Goal: Task Accomplishment & Management: Manage account settings

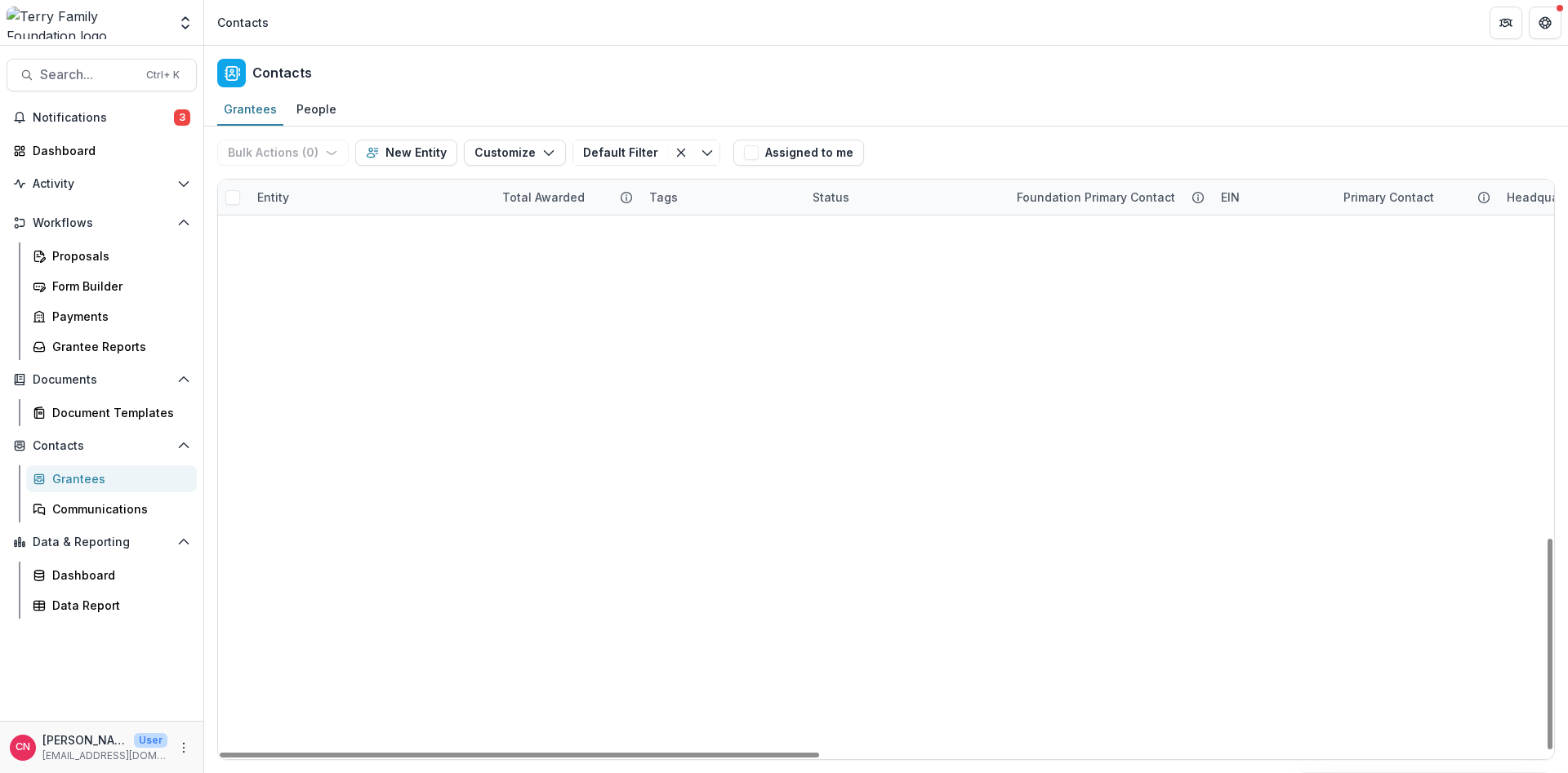
scroll to position [985, 0]
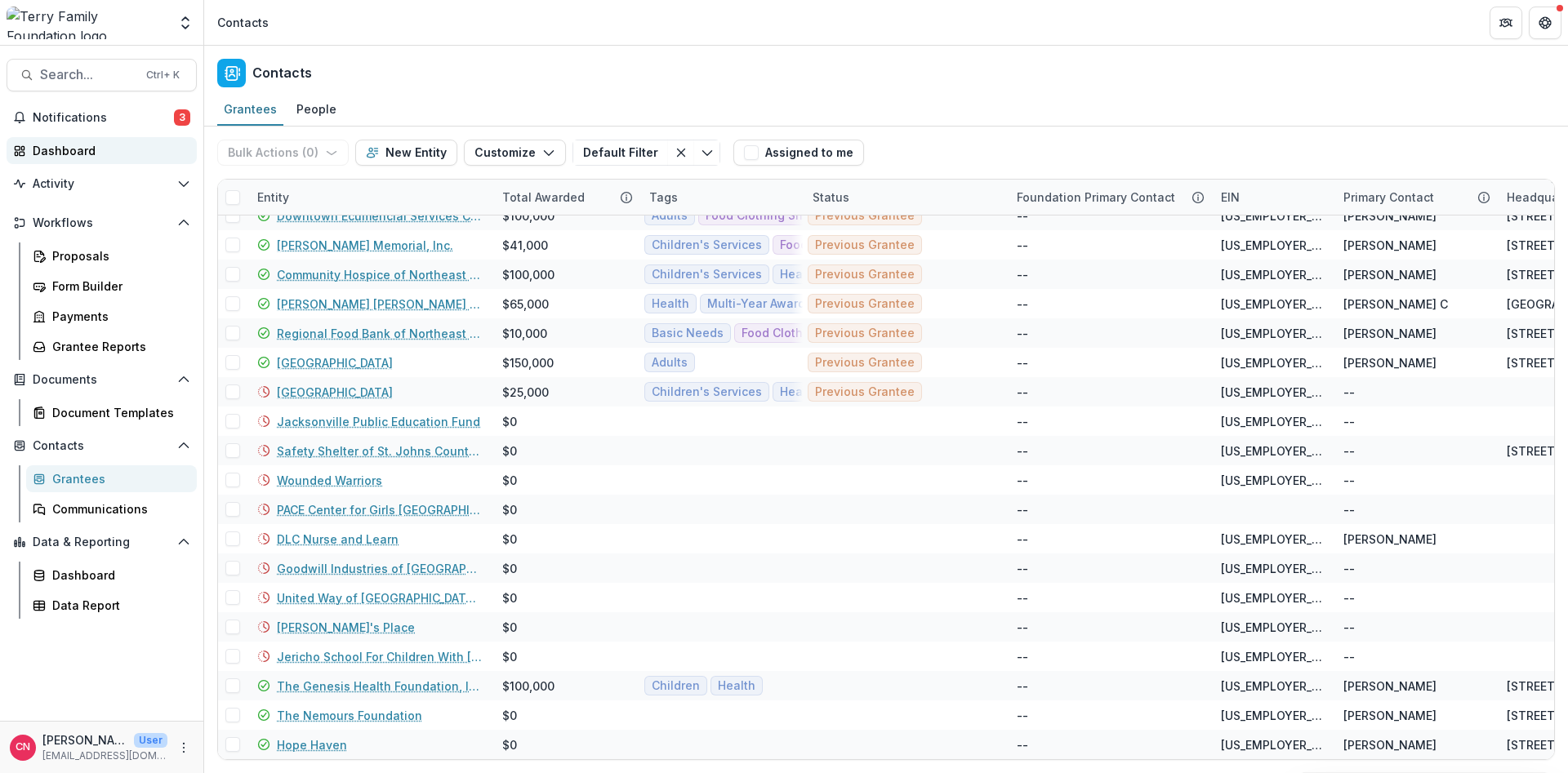
click at [63, 149] on div "Dashboard" at bounding box center [108, 150] width 151 height 17
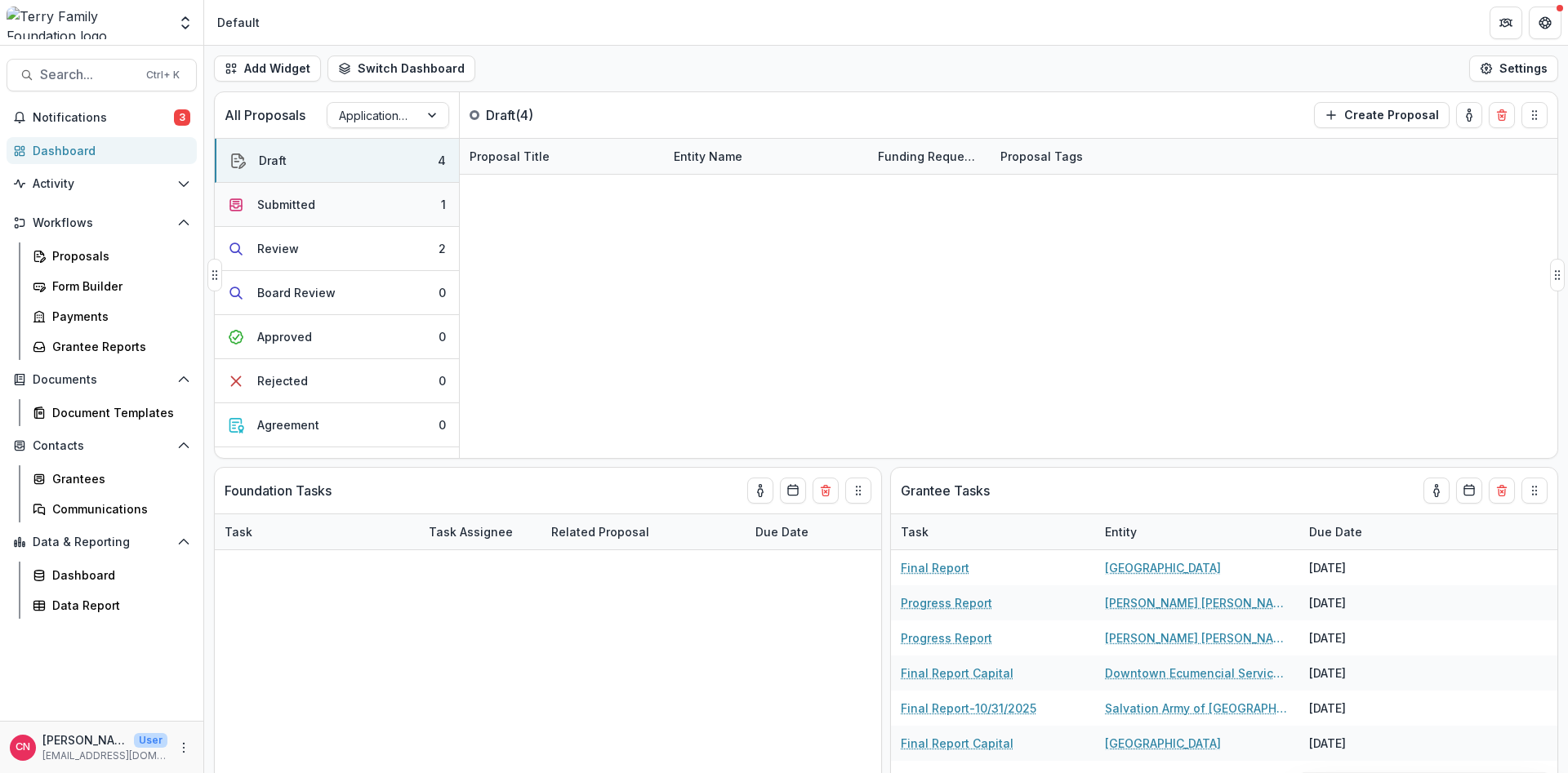
click at [284, 200] on div "Submitted" at bounding box center [286, 204] width 58 height 17
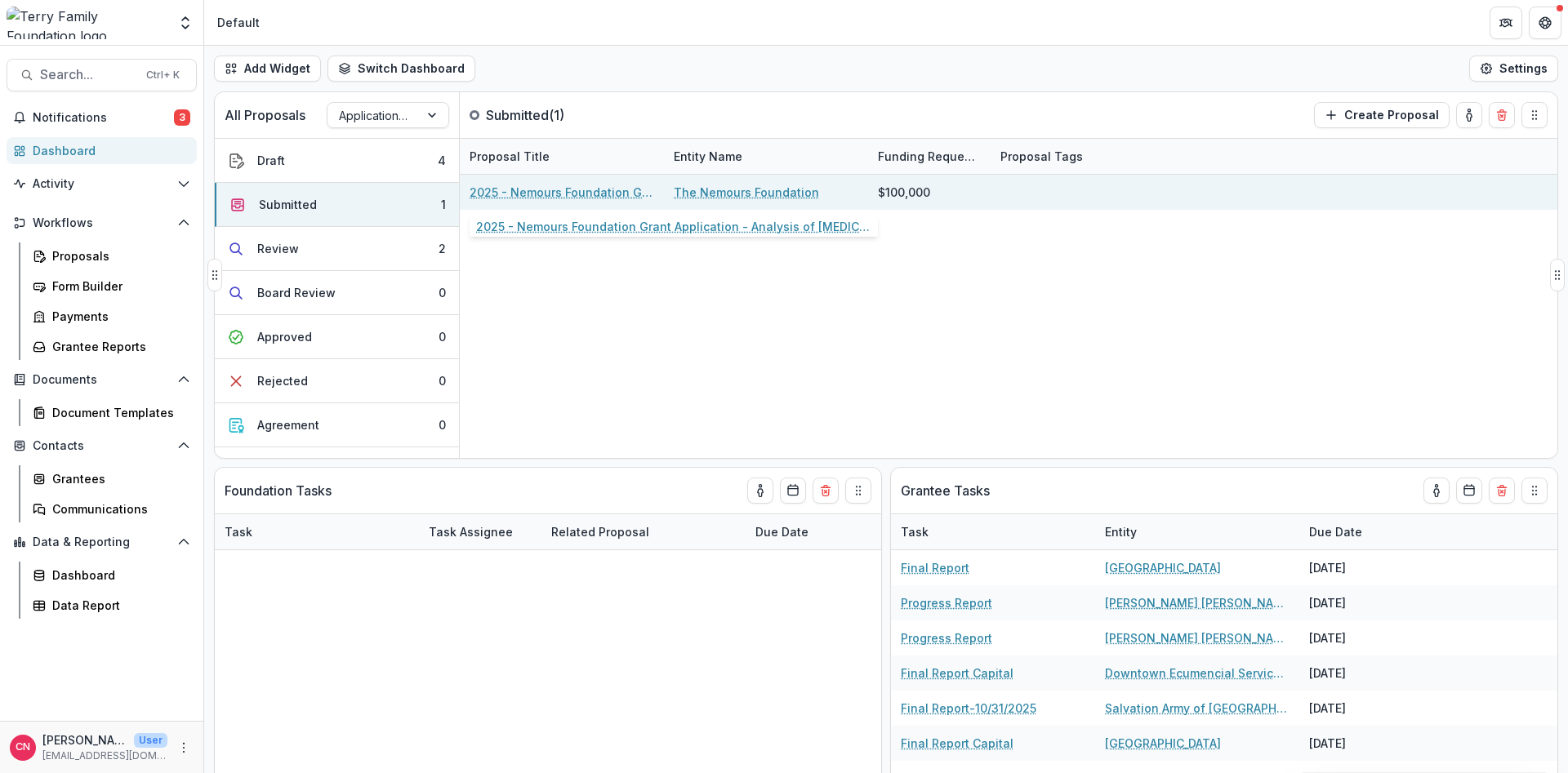
click at [624, 191] on link "2025 - Nemours Foundation Grant Application - Analysis of [MEDICAL_DATA] Care i…" at bounding box center [562, 192] width 185 height 17
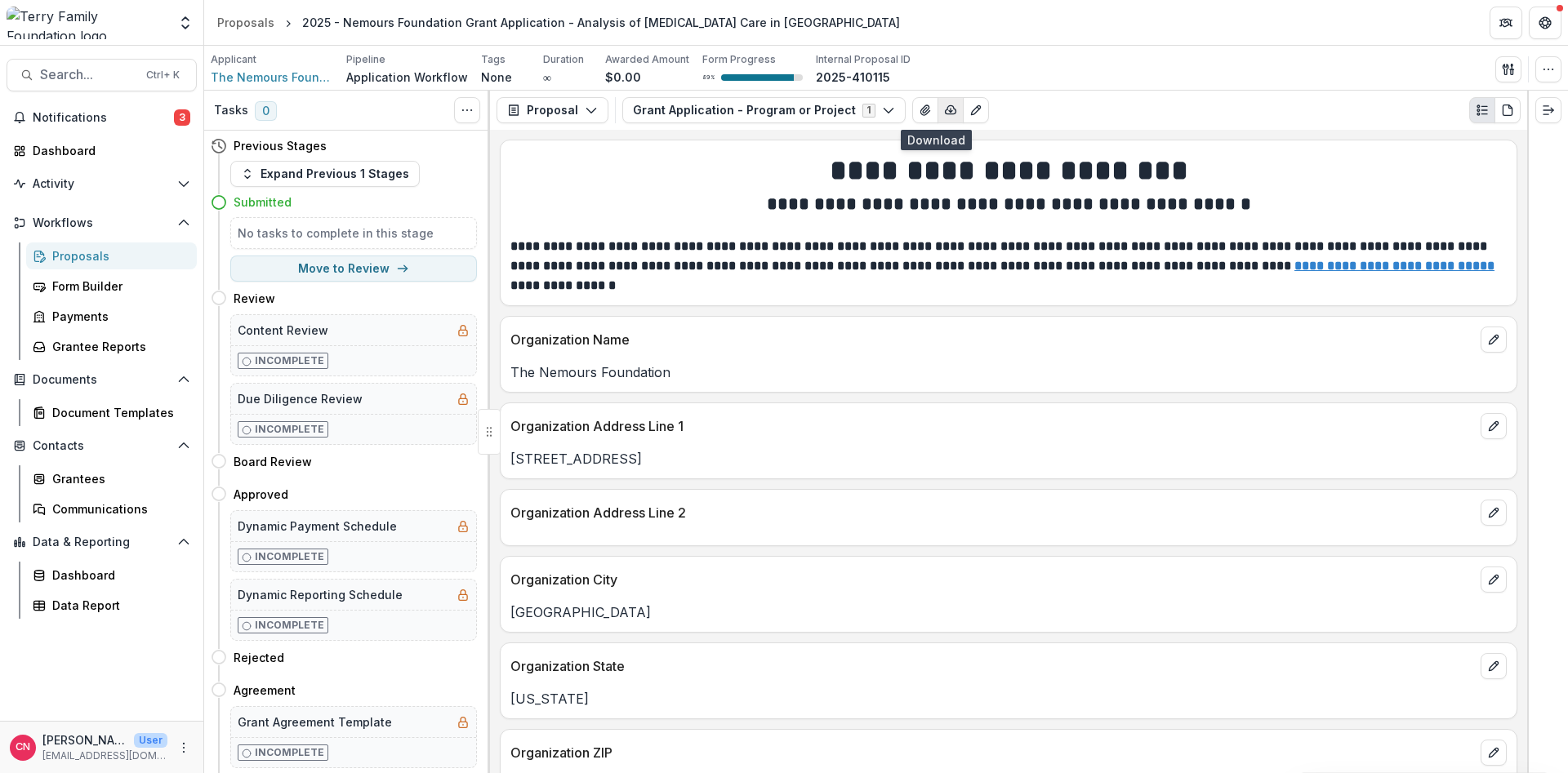
click at [945, 106] on icon "button" at bounding box center [951, 110] width 11 height 8
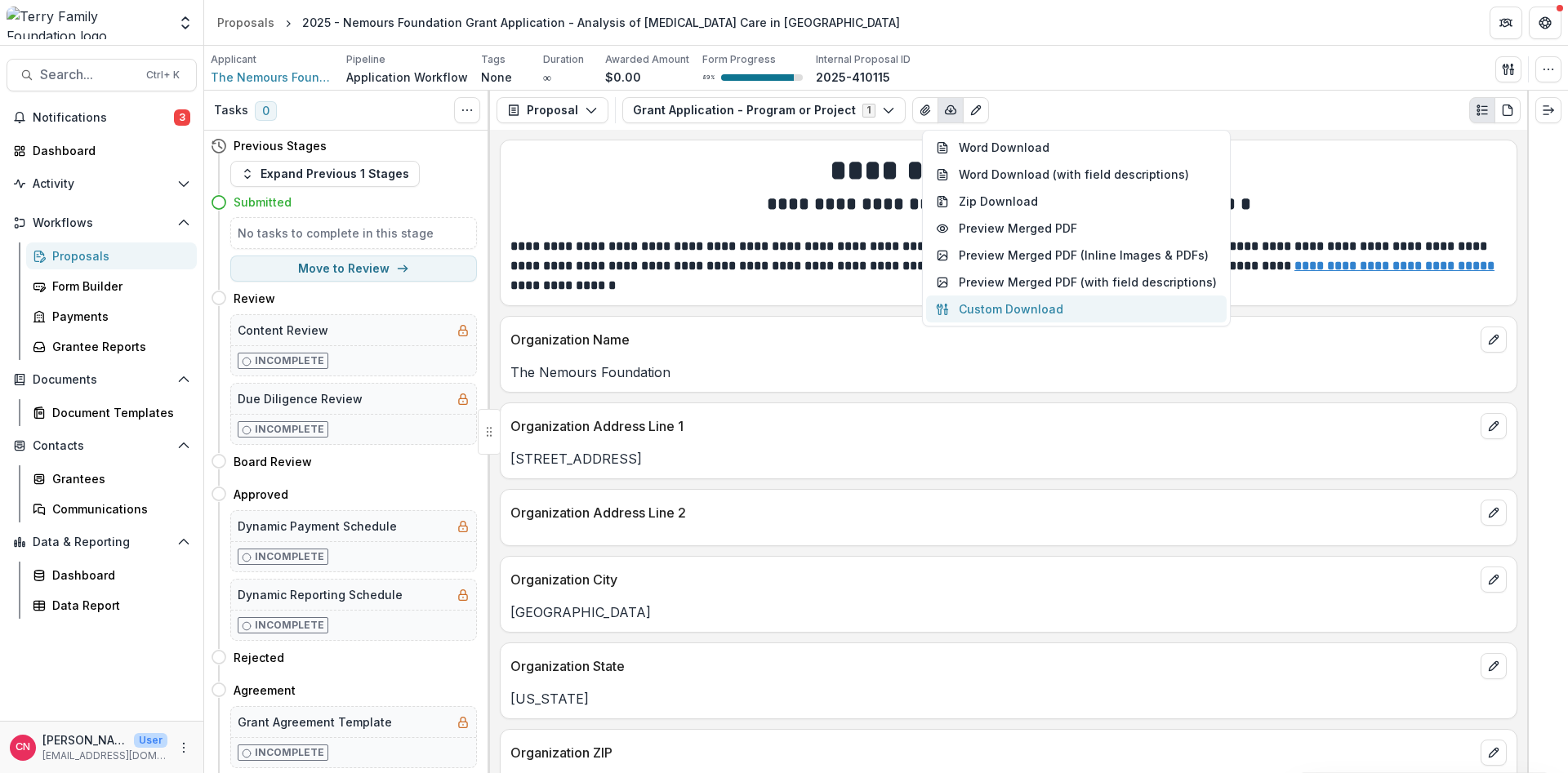
click at [1034, 306] on button "Custom Download" at bounding box center [1076, 309] width 301 height 27
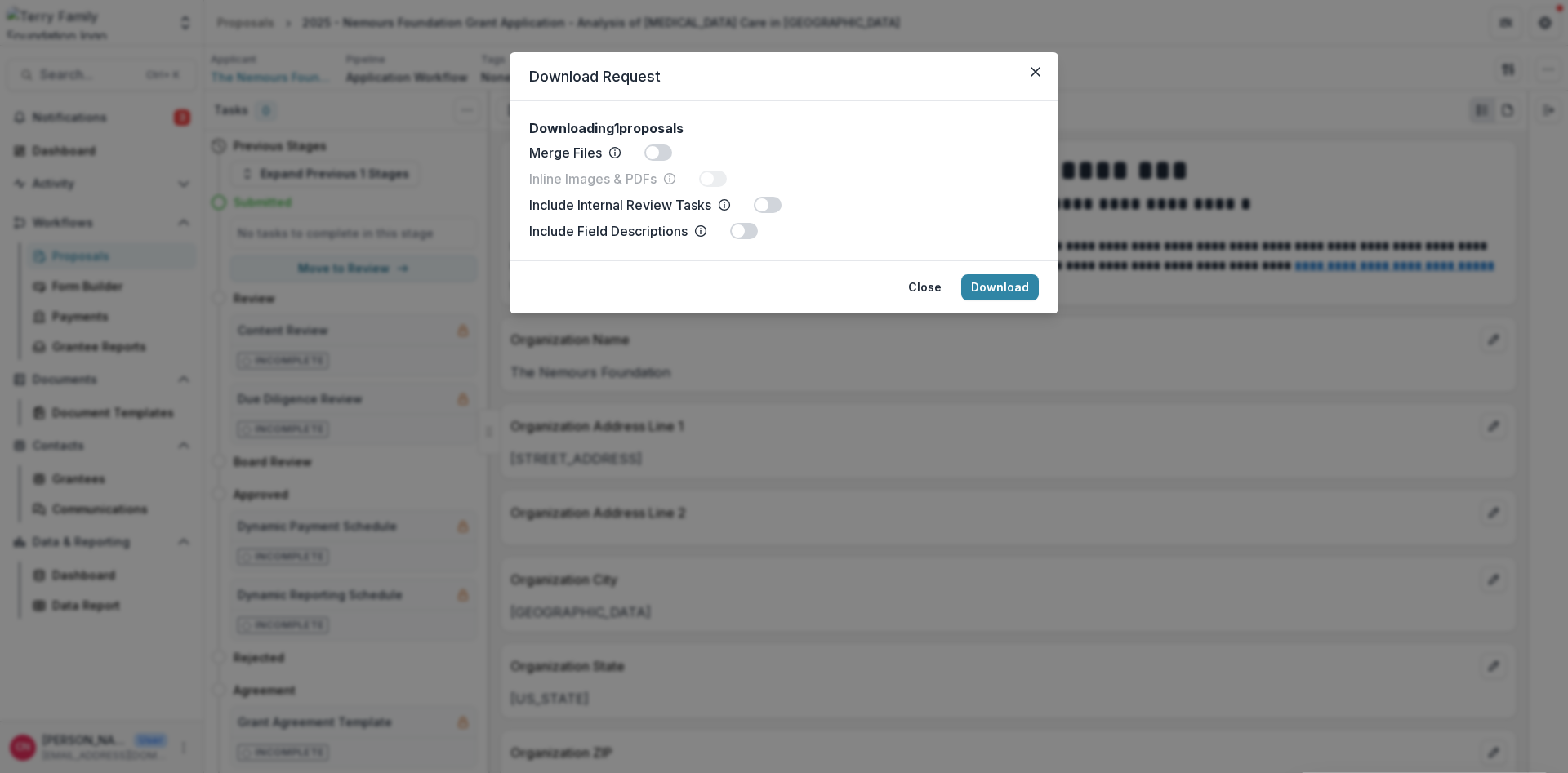
click at [744, 234] on span at bounding box center [738, 230] width 13 height 13
click at [994, 289] on button "Download" at bounding box center [1000, 288] width 77 height 26
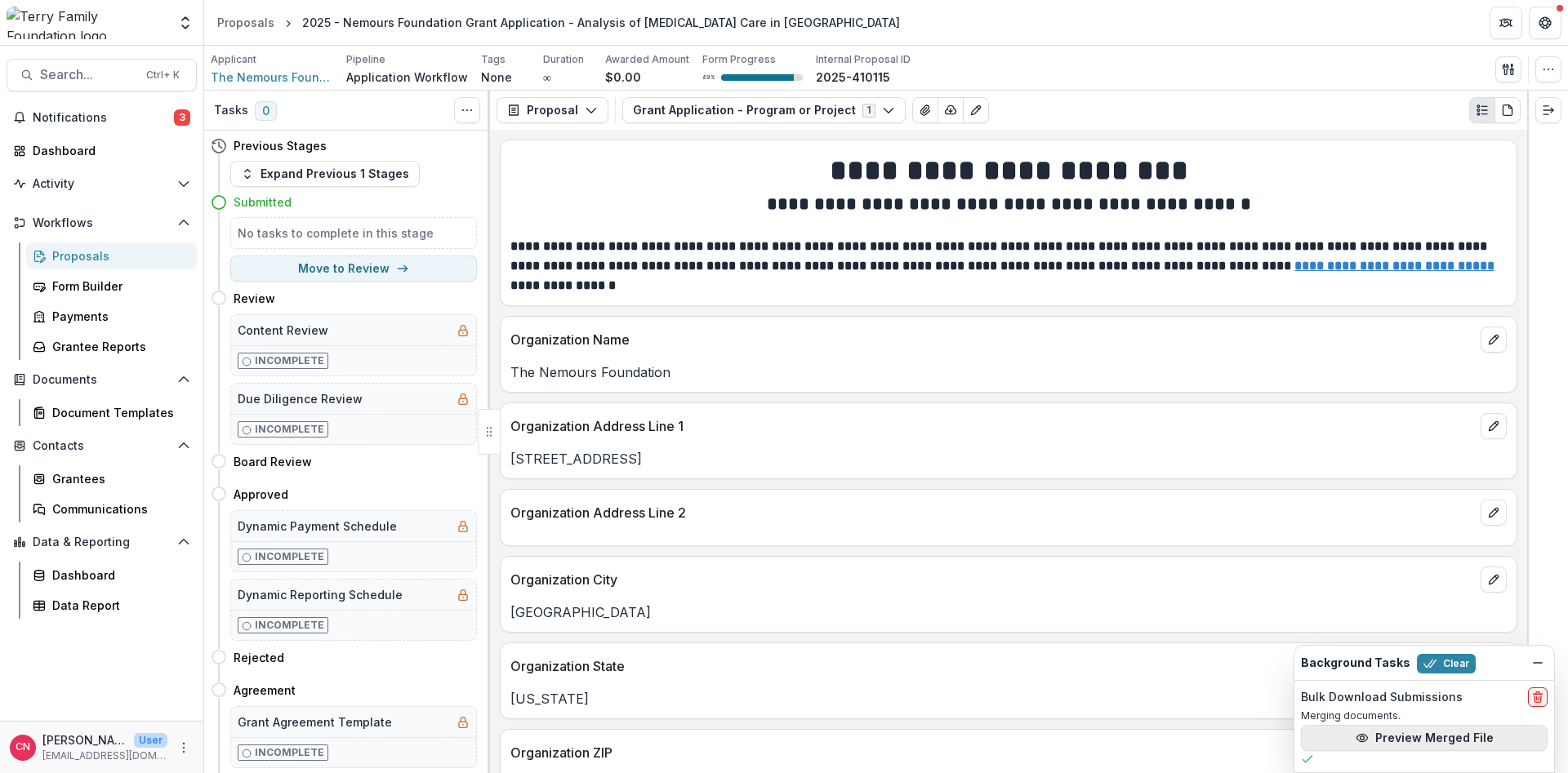
click at [1374, 736] on button "Preview Merged File" at bounding box center [1424, 739] width 246 height 26
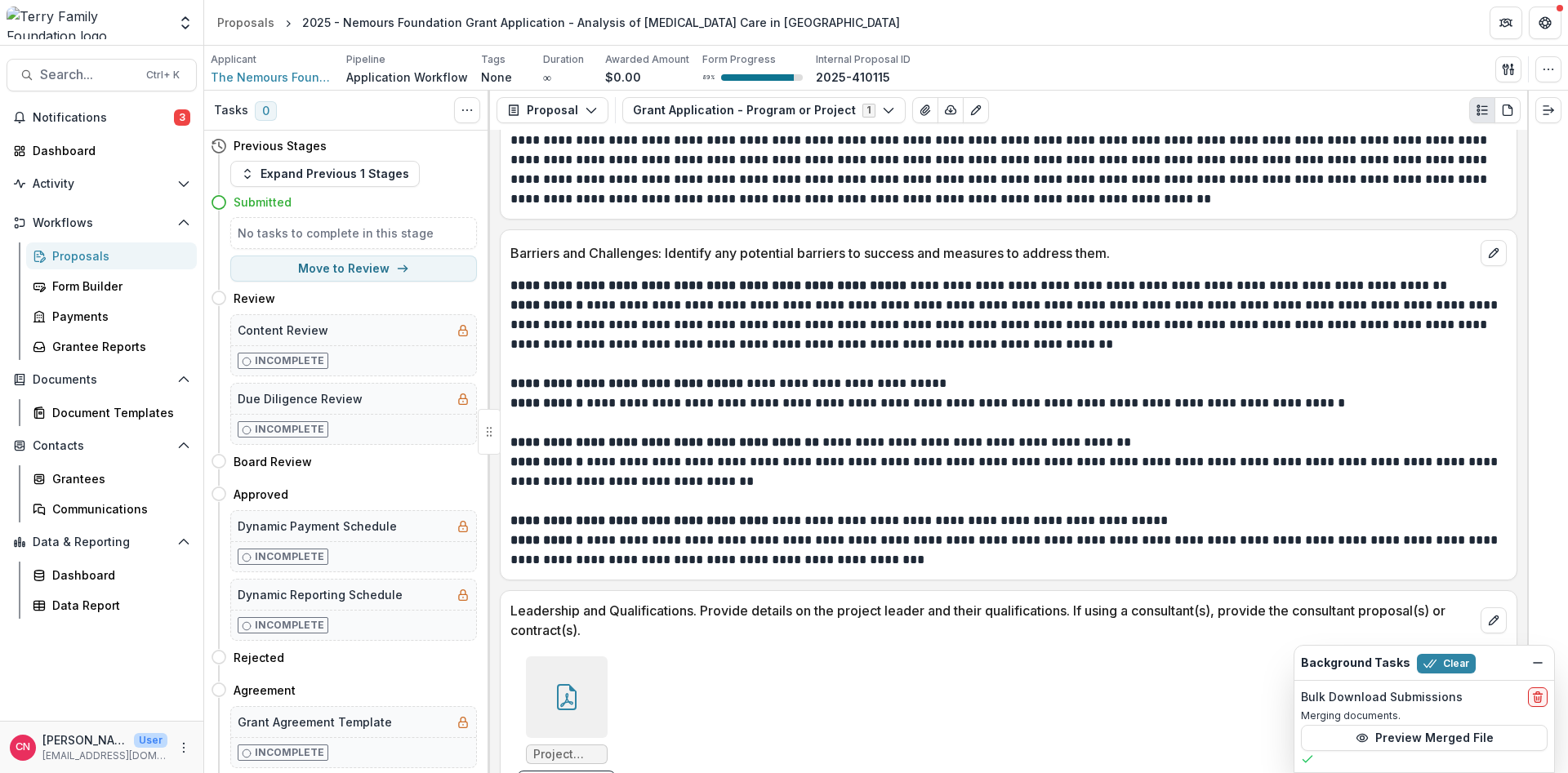
scroll to position [6570, 0]
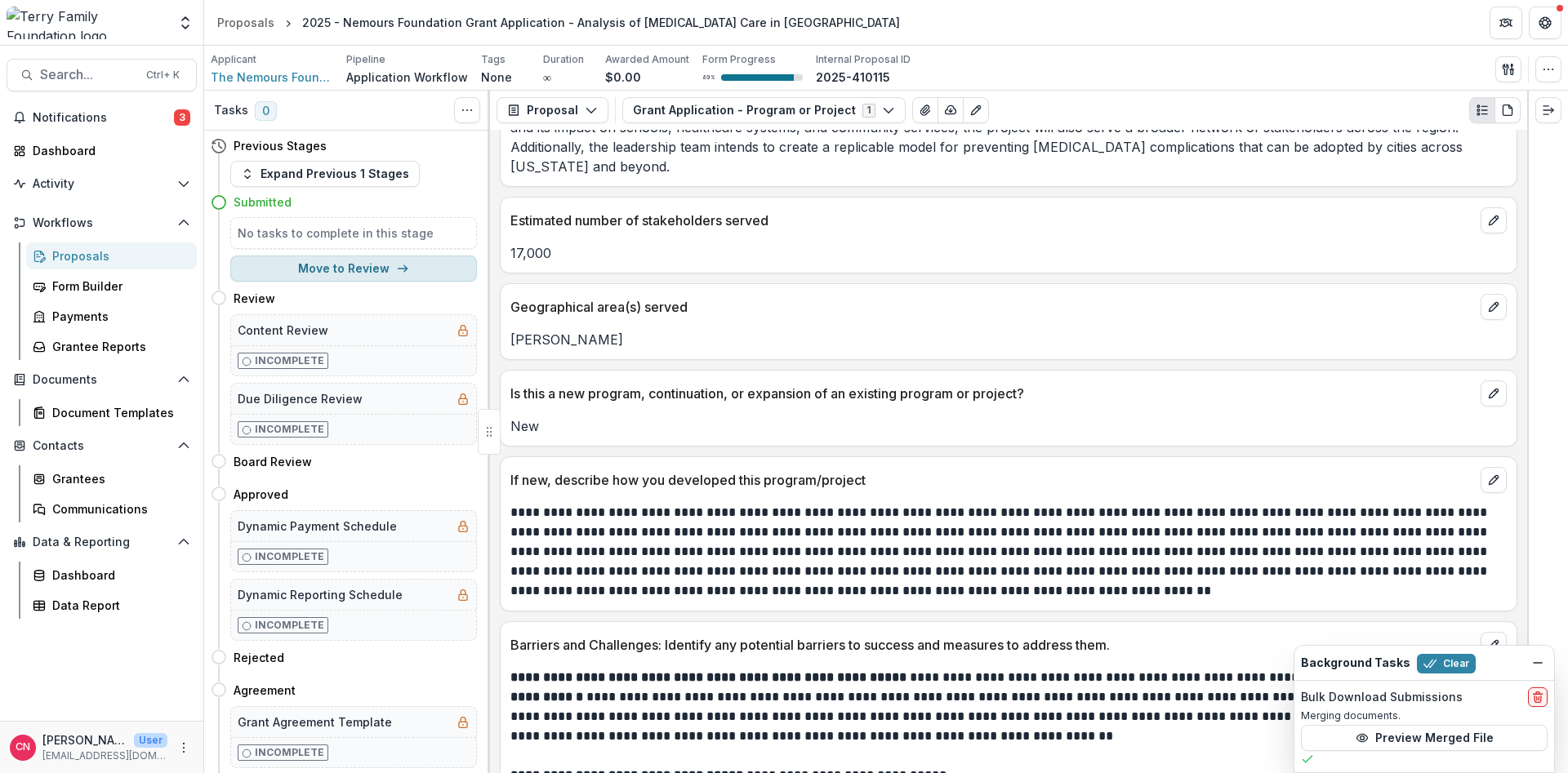
click at [383, 261] on button "Move to Review" at bounding box center [354, 269] width 246 height 26
select select "******"
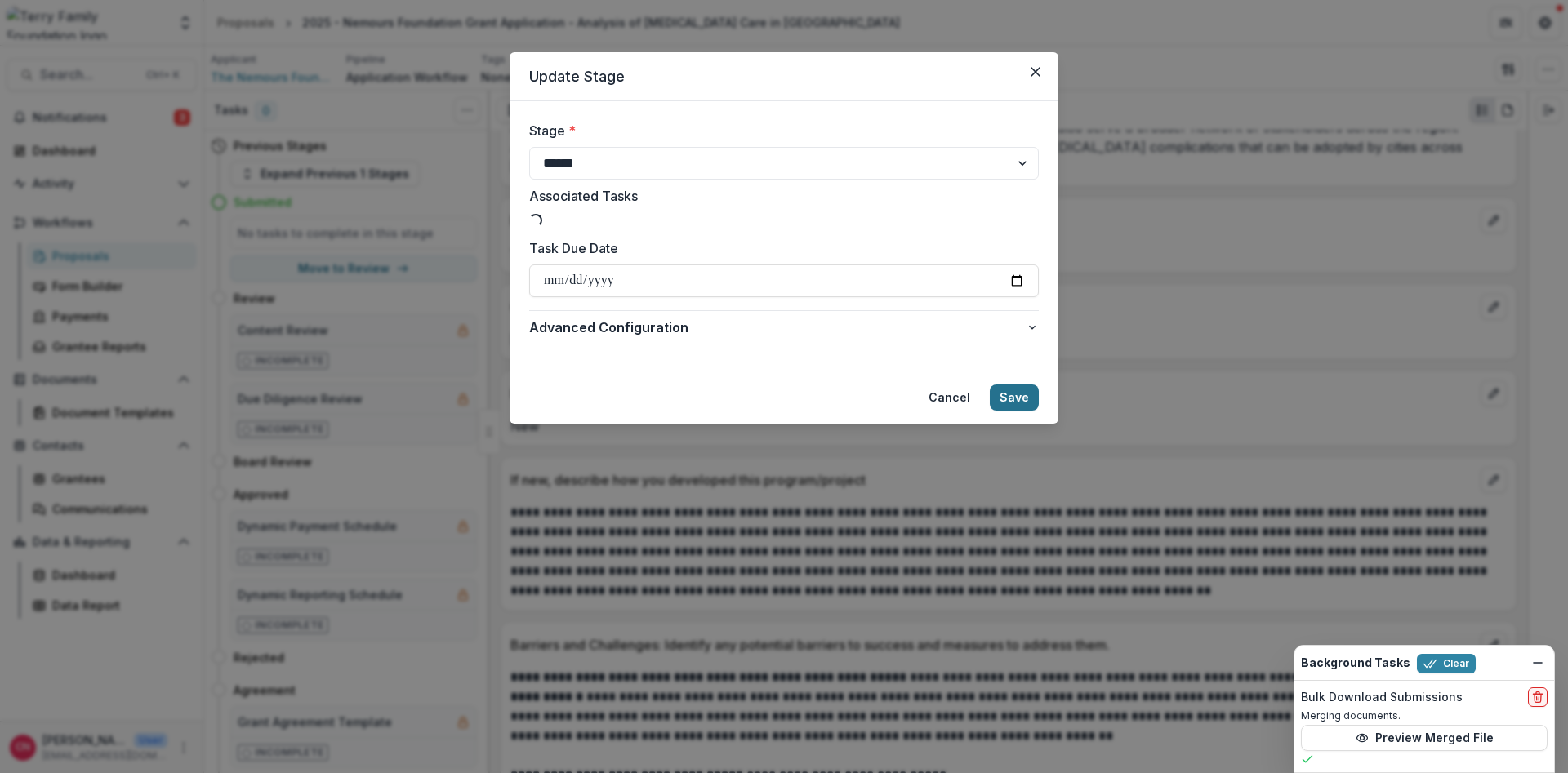
click at [1025, 389] on button "Save" at bounding box center [1014, 397] width 49 height 26
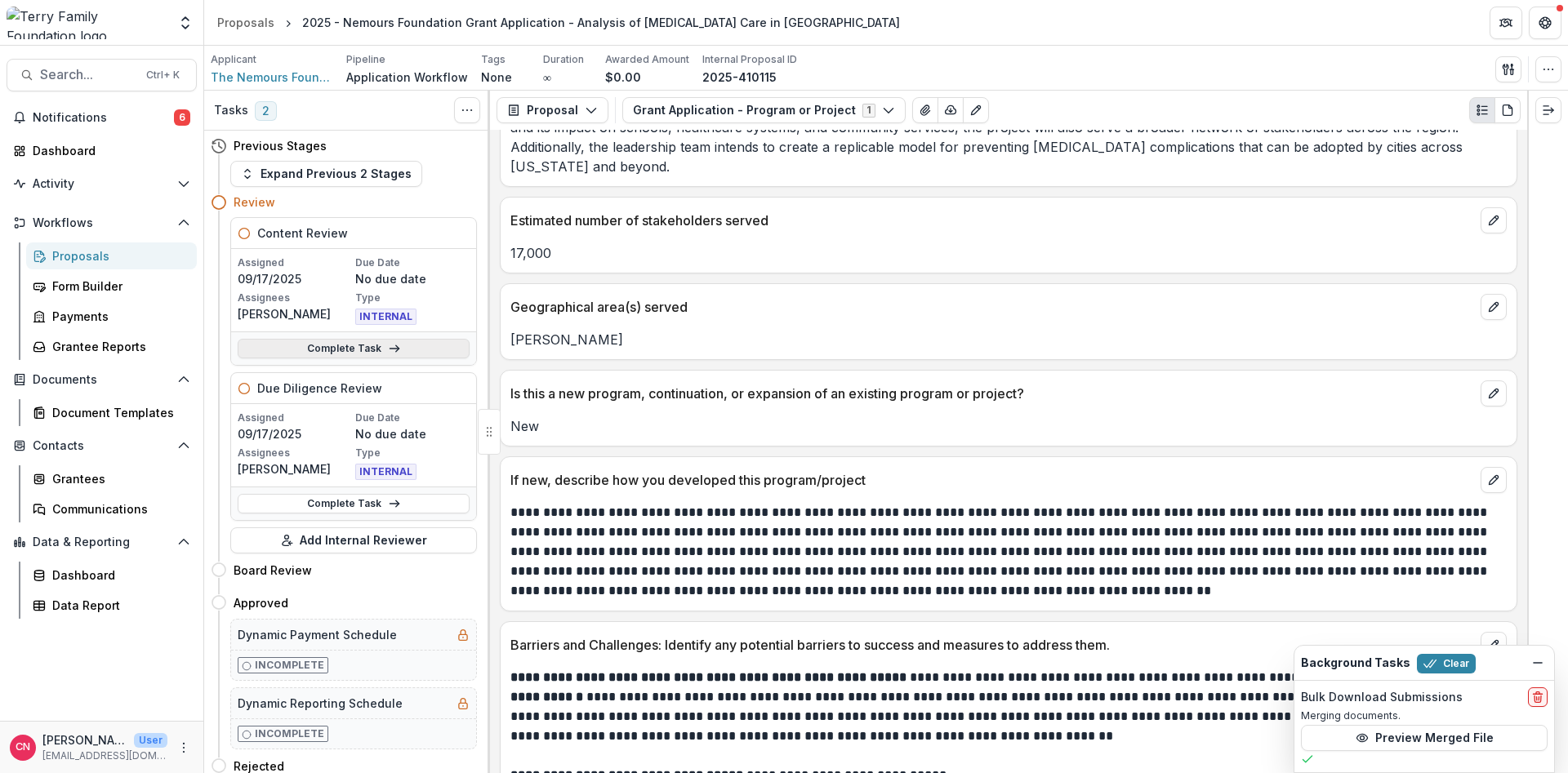
click at [330, 347] on link "Complete Task" at bounding box center [354, 348] width 232 height 19
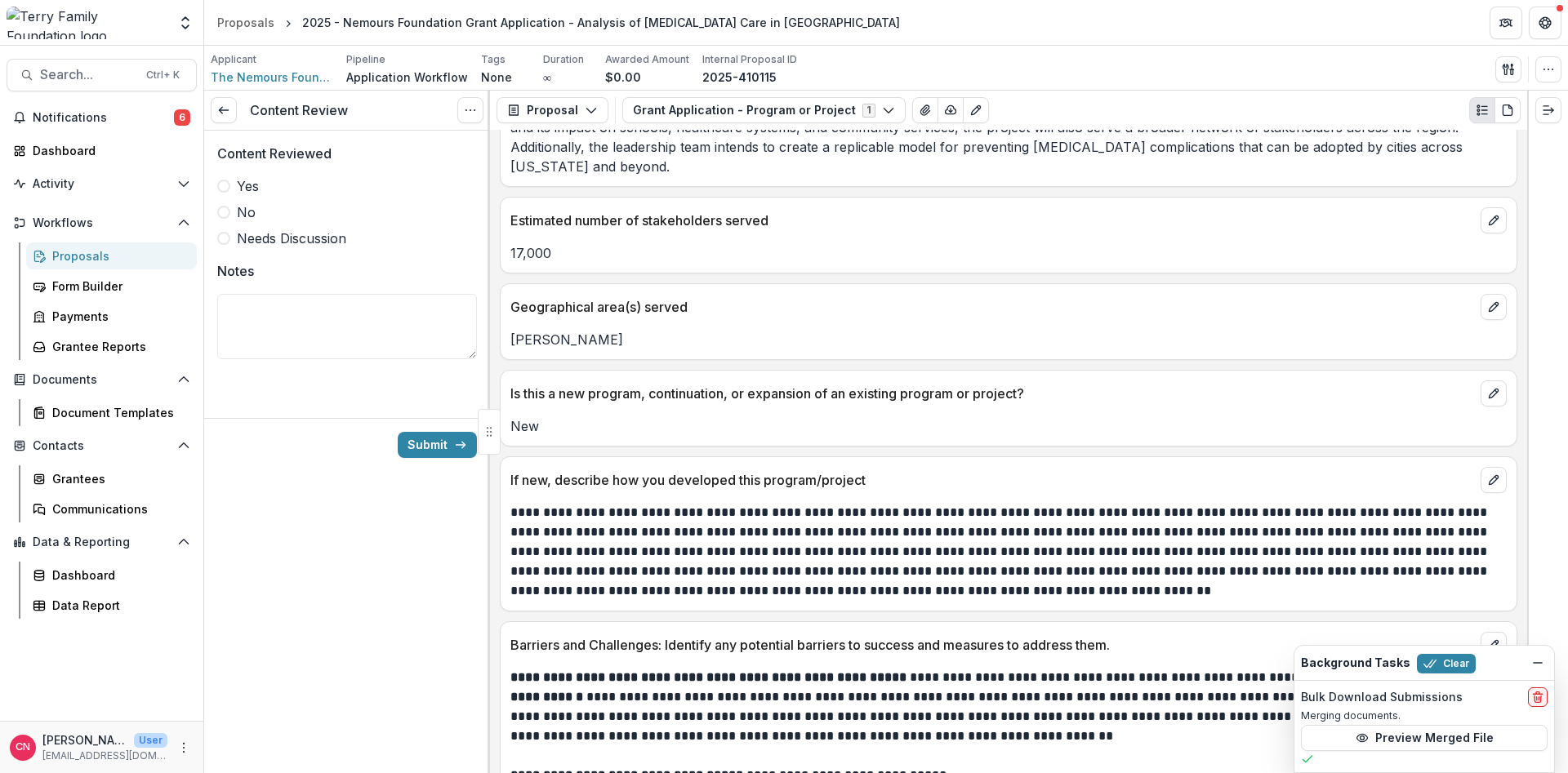
click at [225, 181] on span at bounding box center [223, 186] width 13 height 13
click at [222, 186] on span at bounding box center [223, 186] width 13 height 13
click at [222, 182] on span at bounding box center [223, 186] width 13 height 13
click at [473, 108] on icon "Options" at bounding box center [470, 110] width 13 height 13
click at [462, 109] on button "Options" at bounding box center [470, 110] width 26 height 26
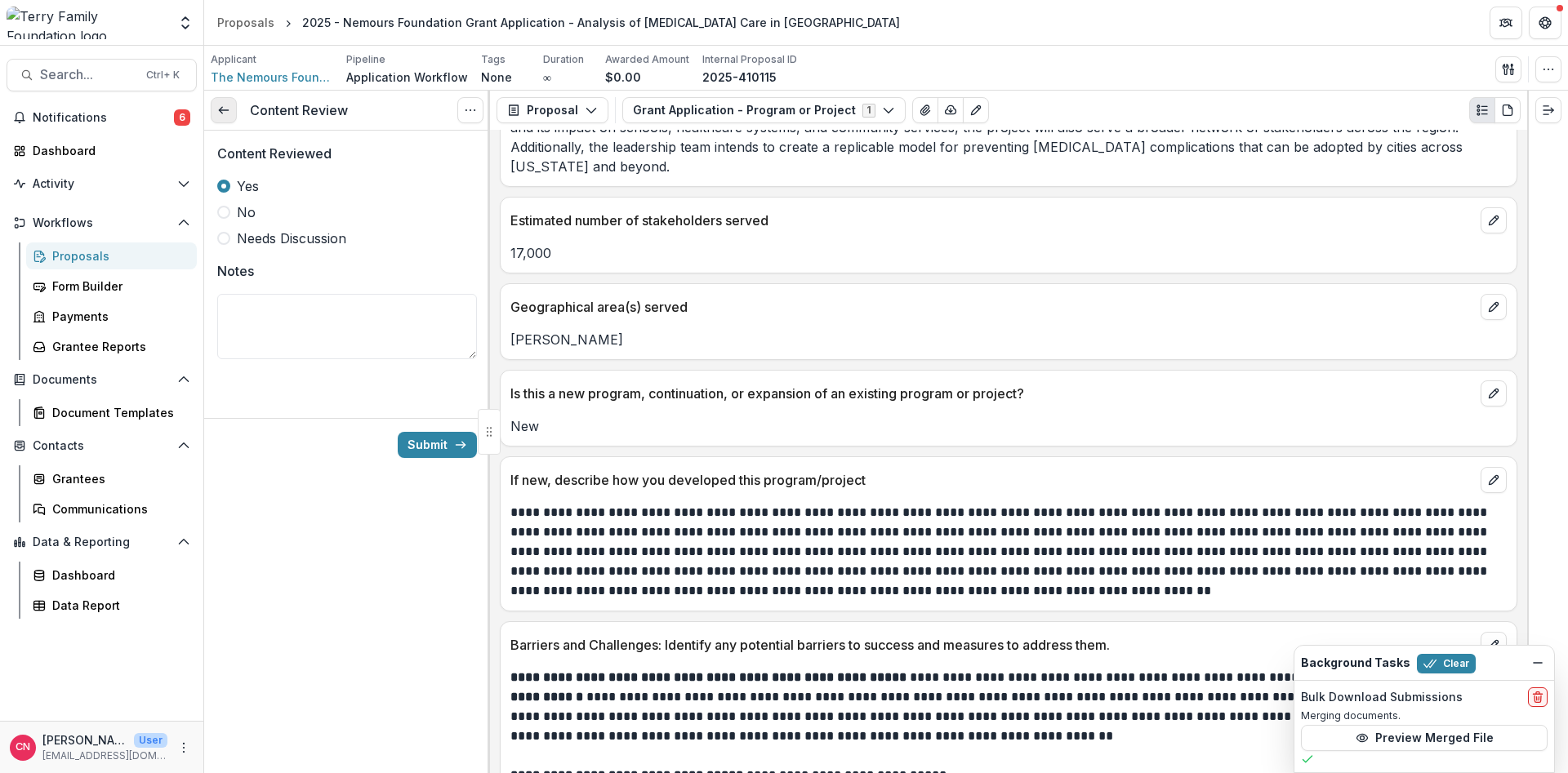
click at [228, 110] on line at bounding box center [223, 110] width 9 height 0
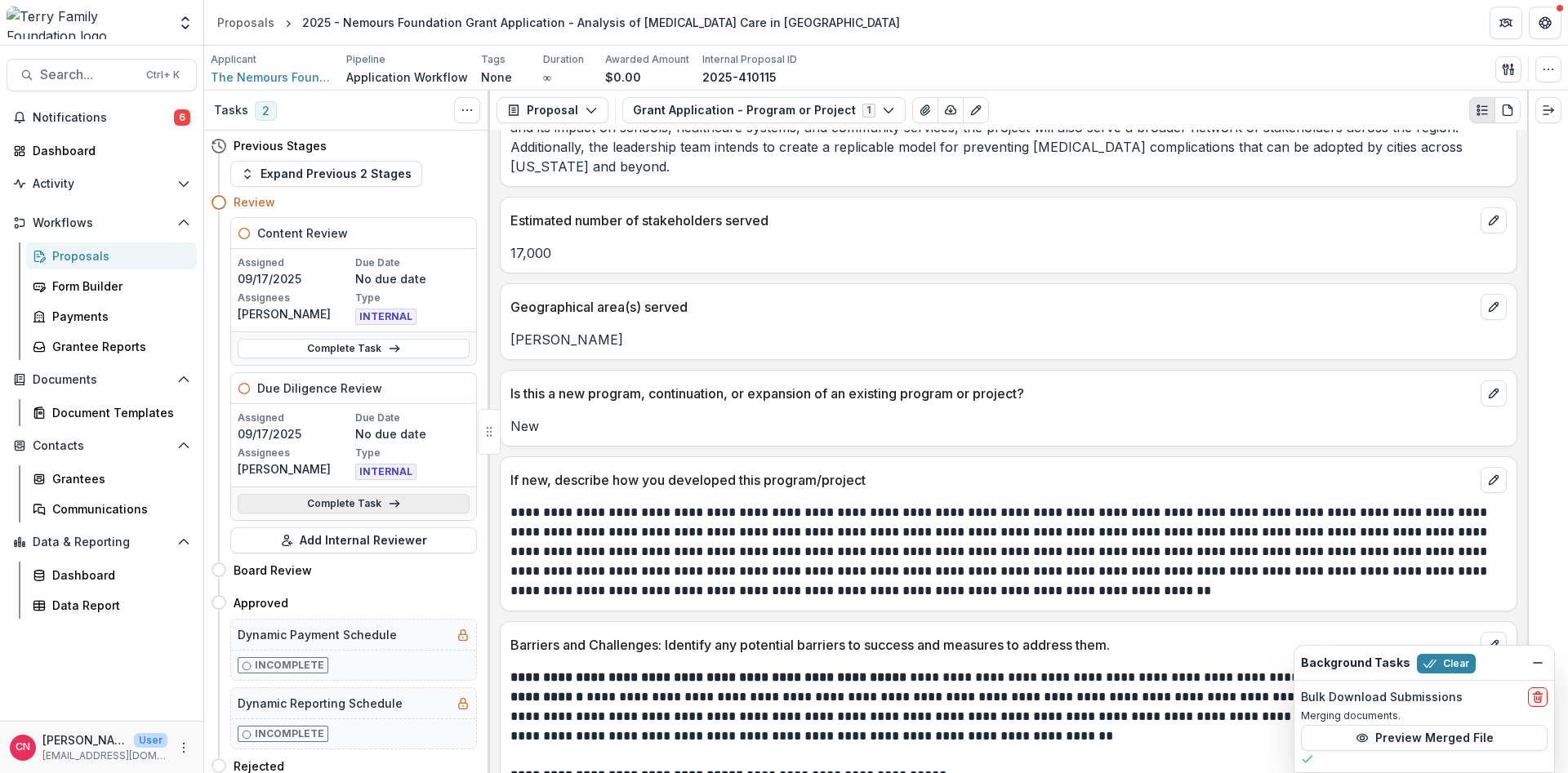
click at [333, 500] on link "Complete Task" at bounding box center [354, 504] width 232 height 19
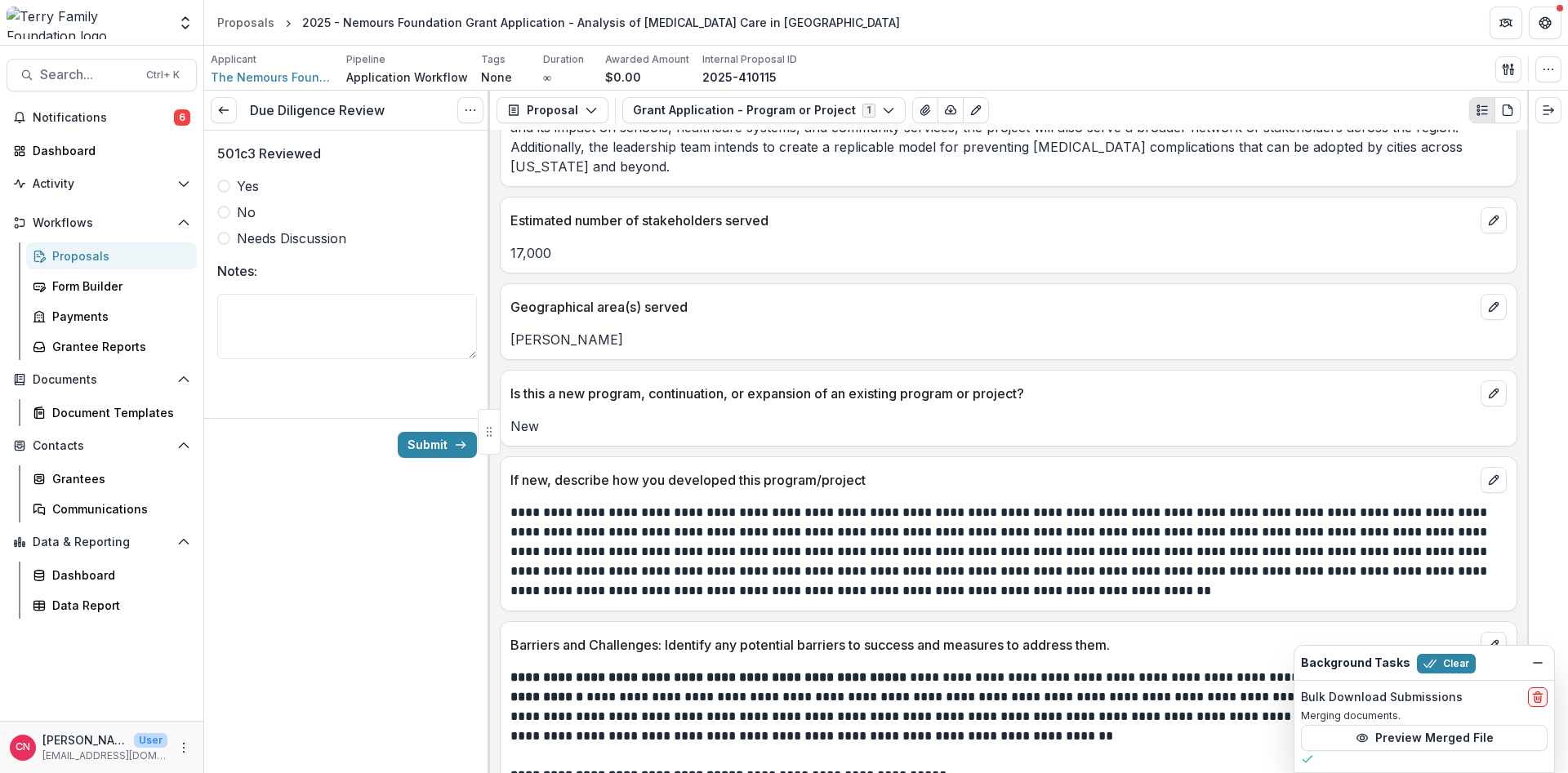
click at [228, 185] on span at bounding box center [223, 186] width 13 height 13
click at [426, 435] on button "Submit" at bounding box center [437, 445] width 79 height 26
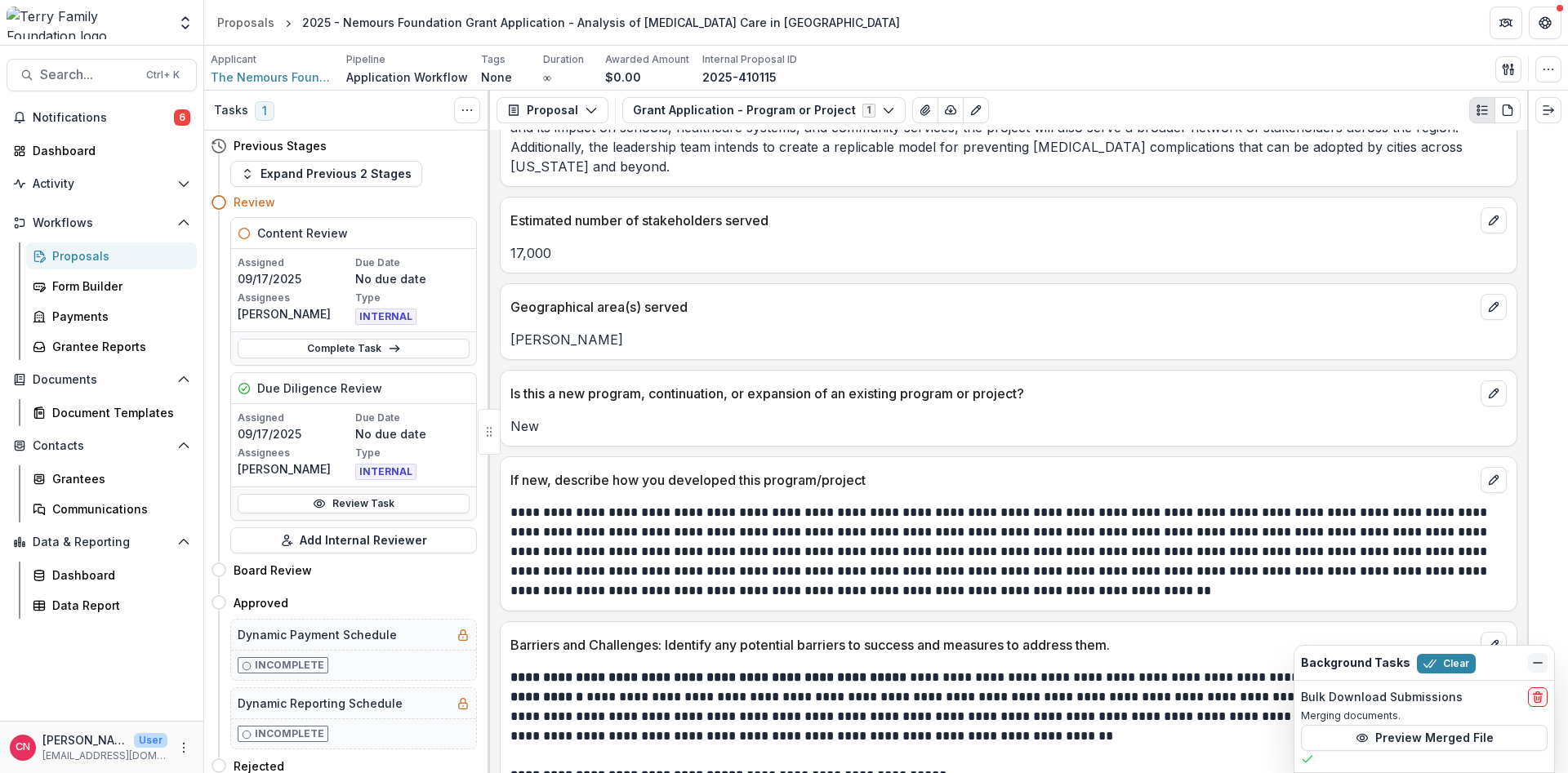
click at [1538, 661] on icon "Dismiss" at bounding box center [1537, 663] width 13 height 13
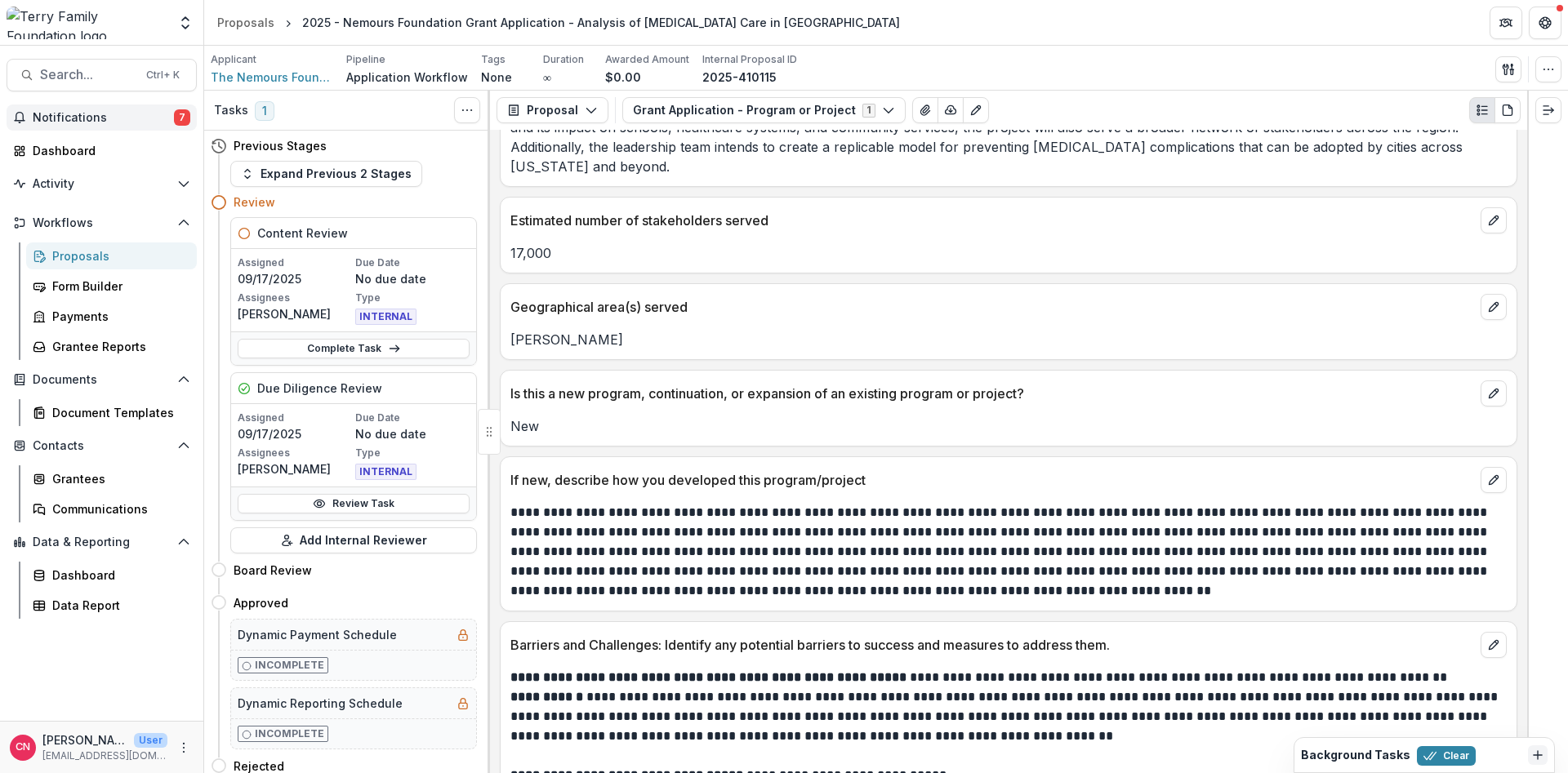
click at [43, 110] on button "Notifications 7" at bounding box center [101, 118] width 190 height 26
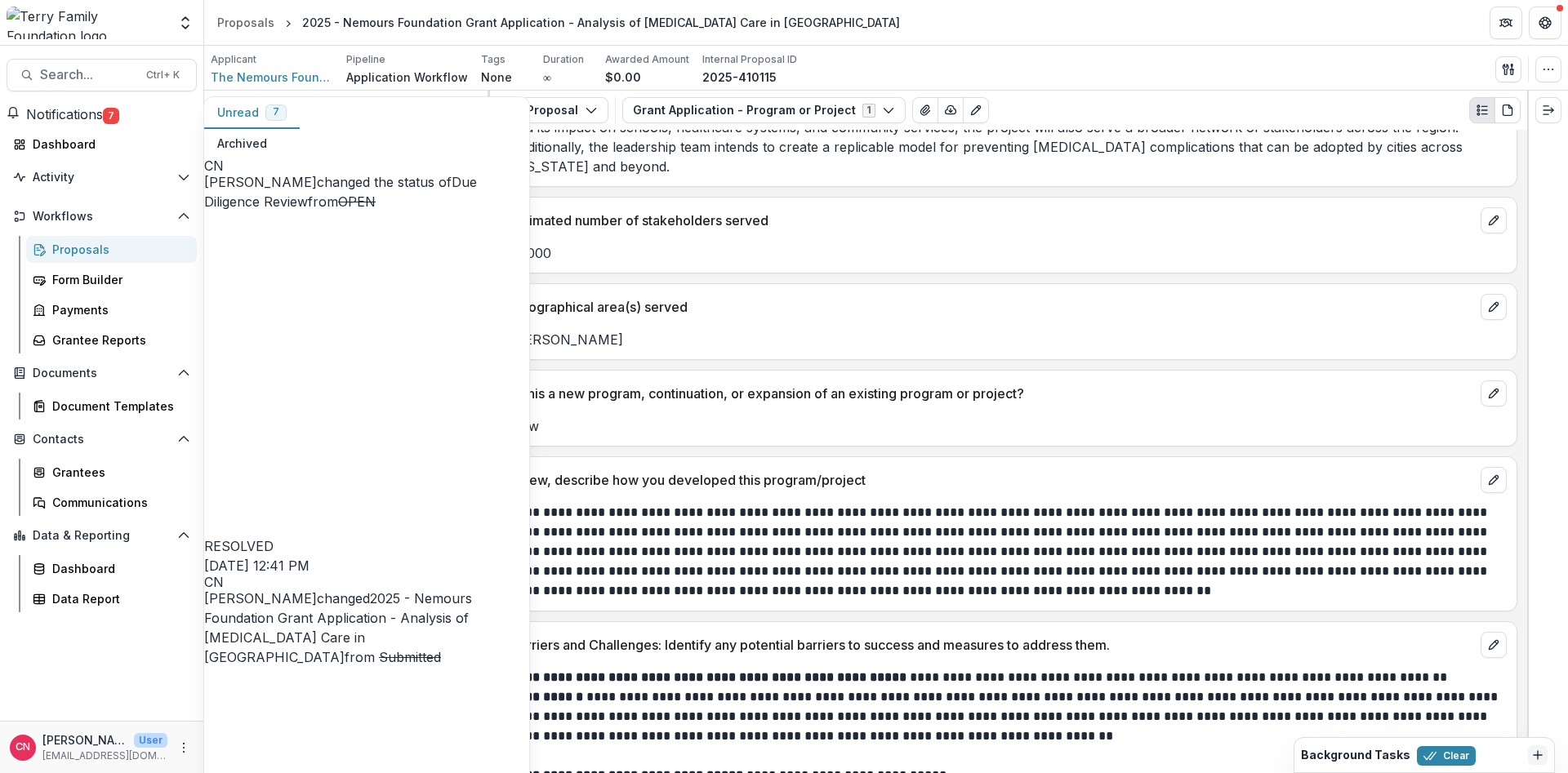
scroll to position [368, 0]
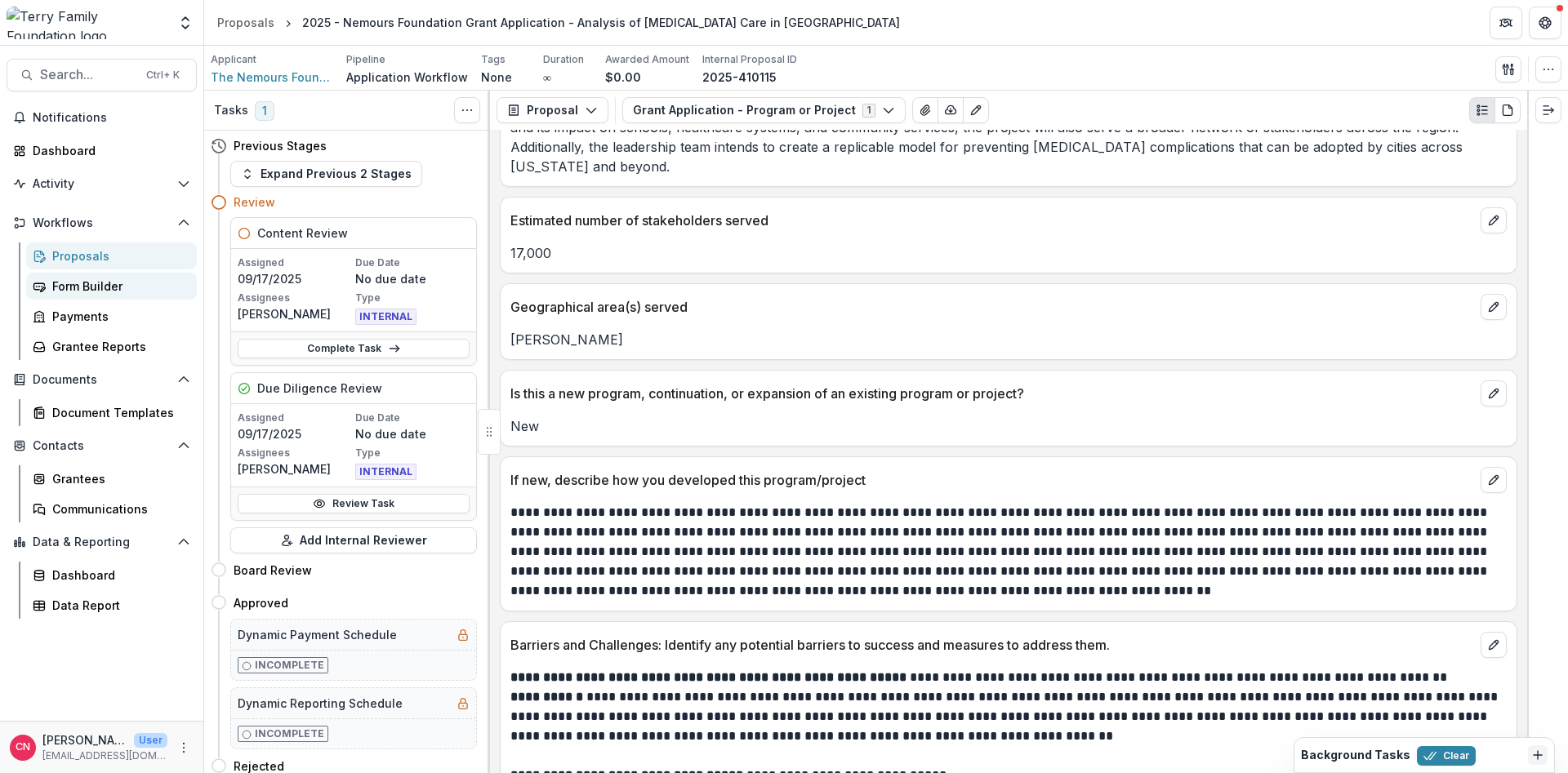
click at [63, 280] on div "Form Builder" at bounding box center [117, 286] width 131 height 17
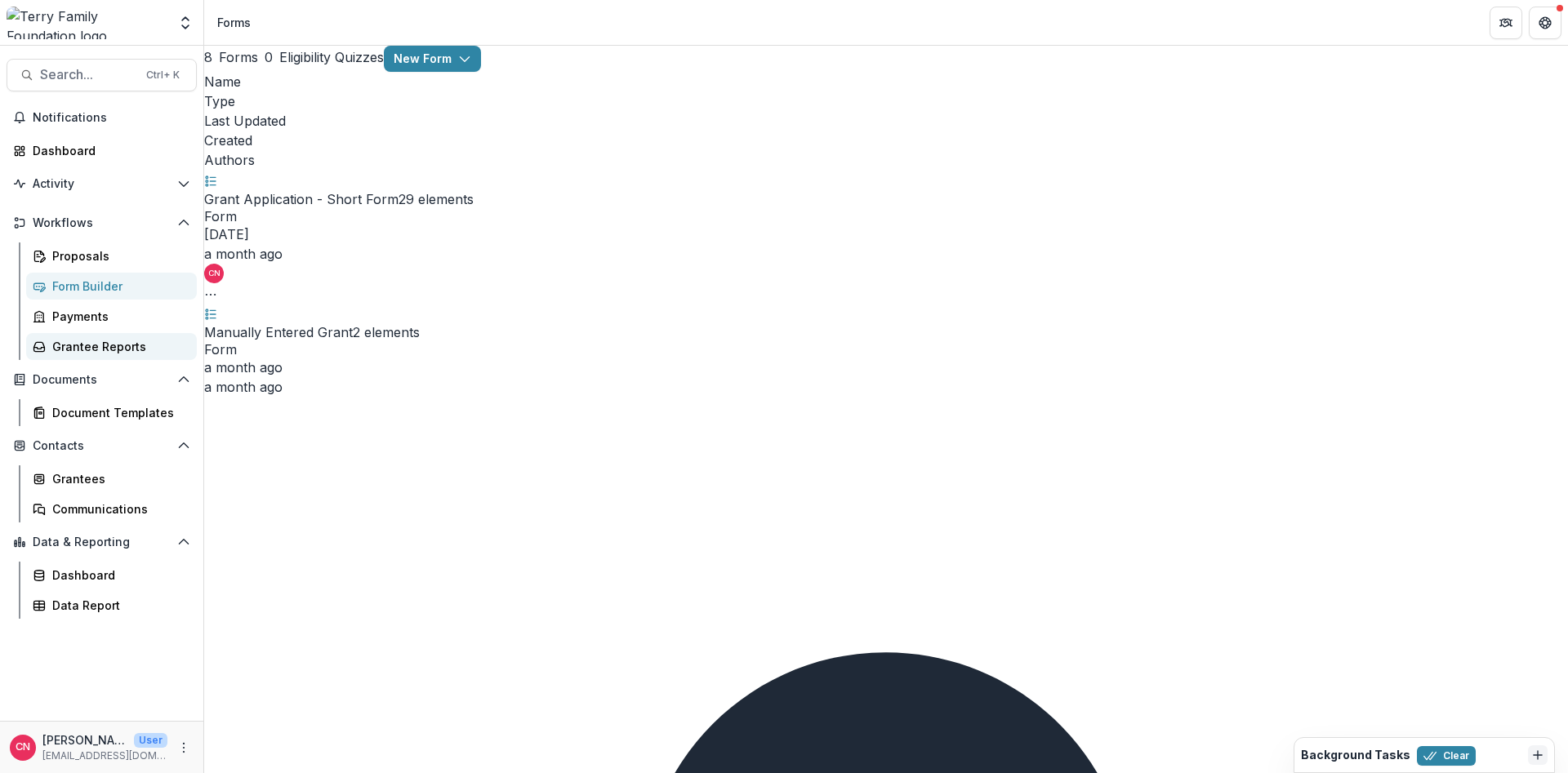
click at [86, 351] on div "Grantee Reports" at bounding box center [117, 346] width 131 height 17
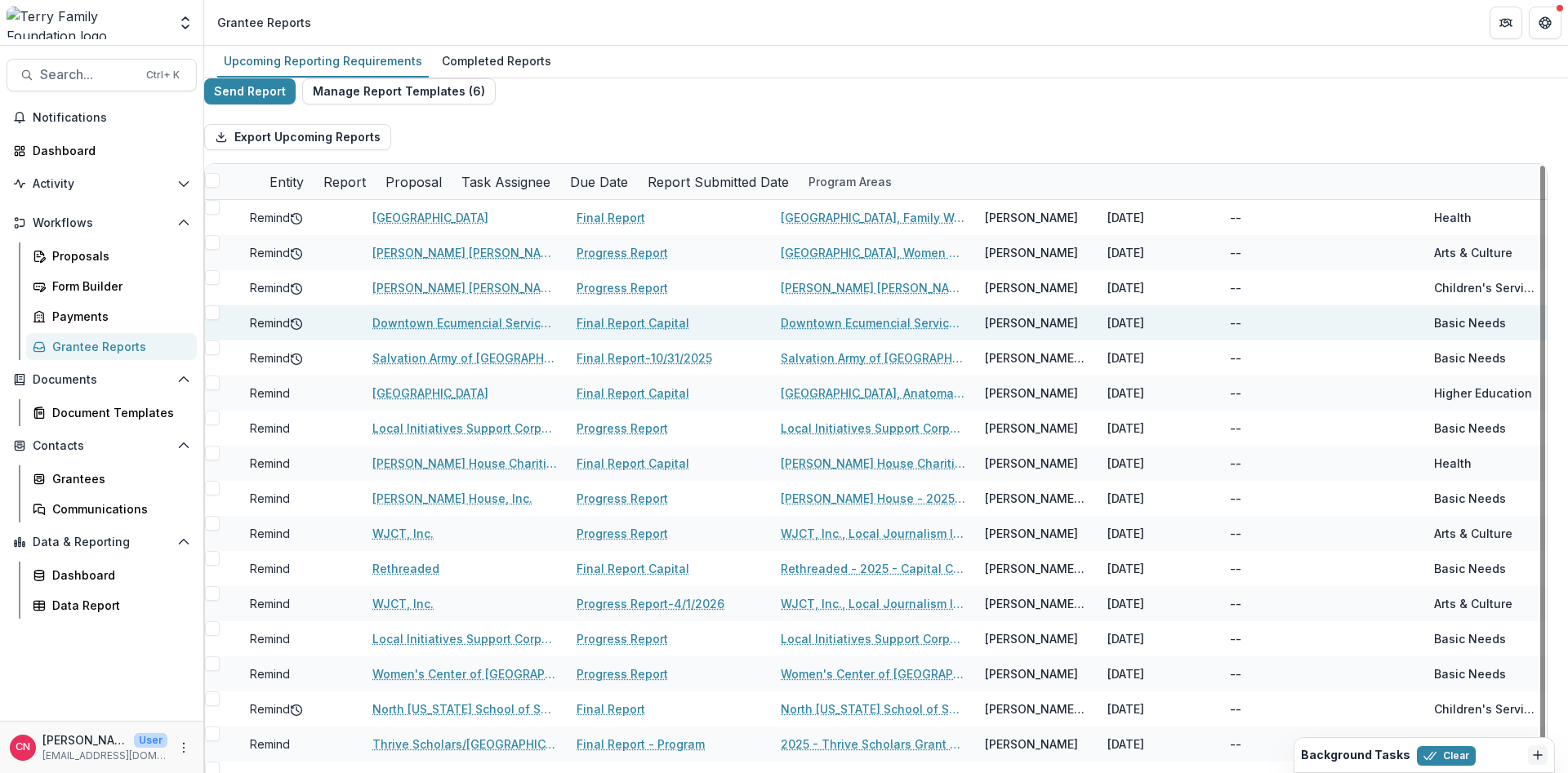
click at [220, 320] on span at bounding box center [212, 312] width 15 height 15
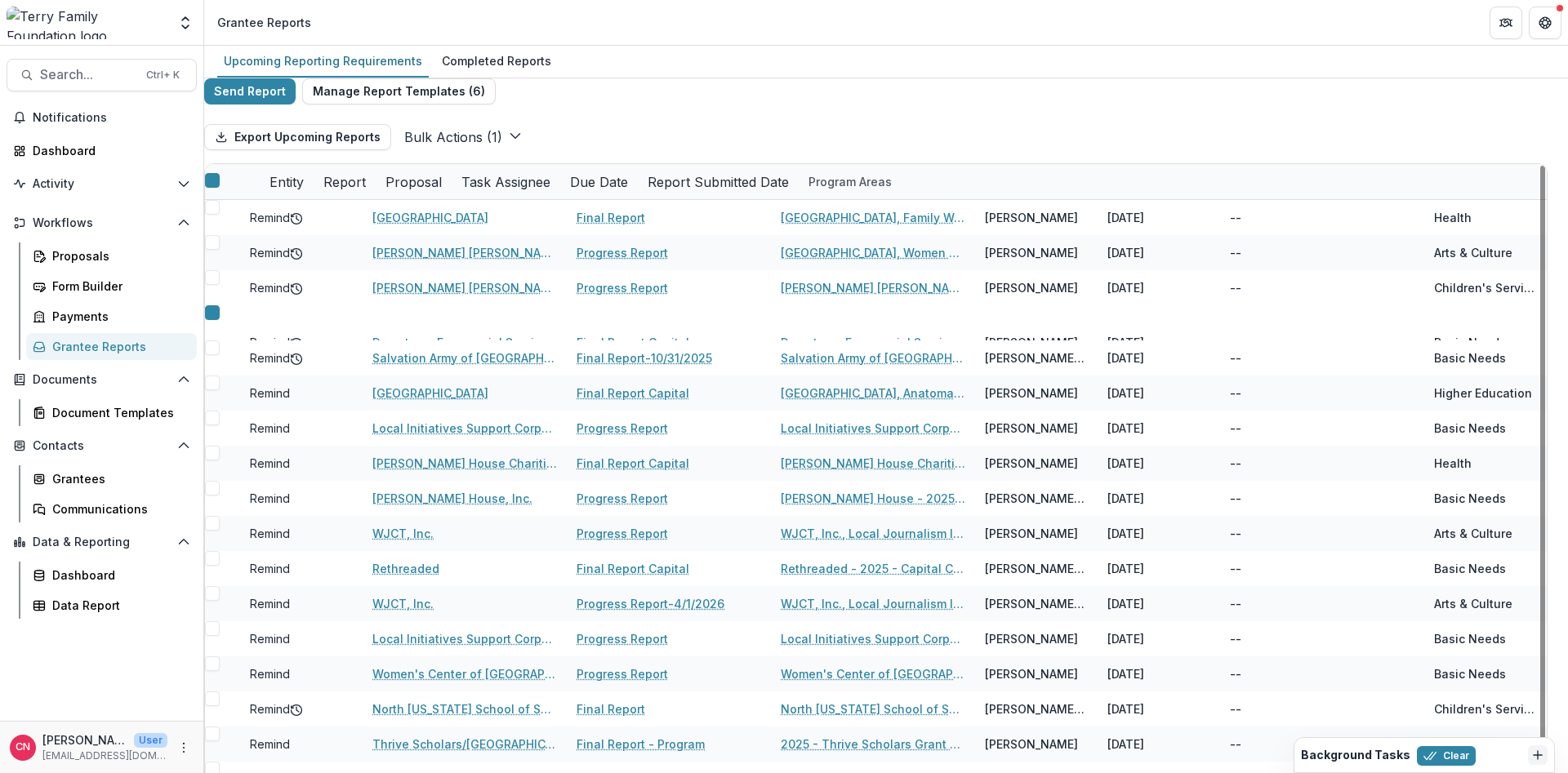
click at [520, 142] on button "Bulk Actions ( 1 )" at bounding box center [463, 137] width 118 height 19
click at [638, 334] on link "Final Report Capital" at bounding box center [633, 342] width 113 height 17
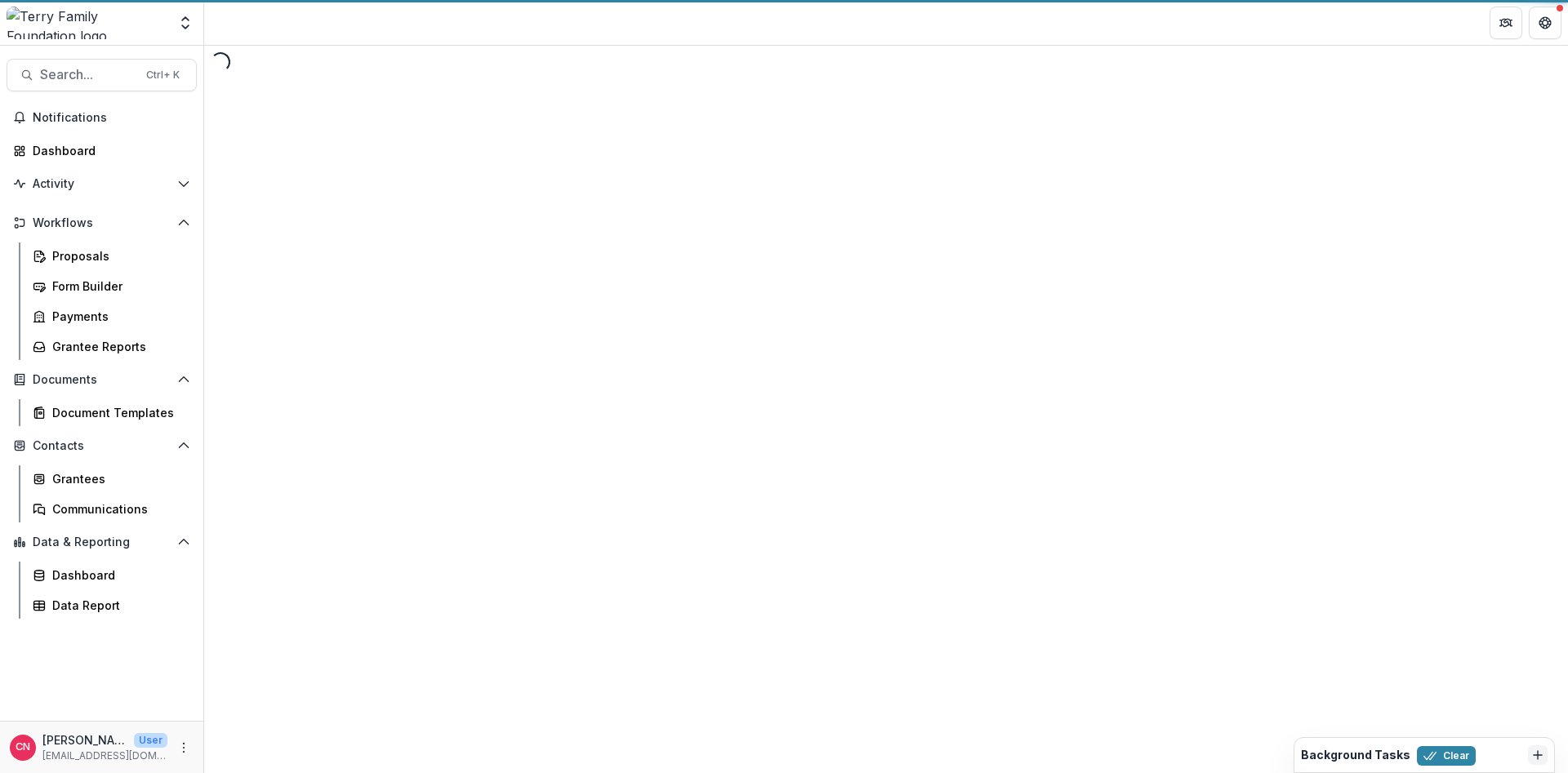
select select "********"
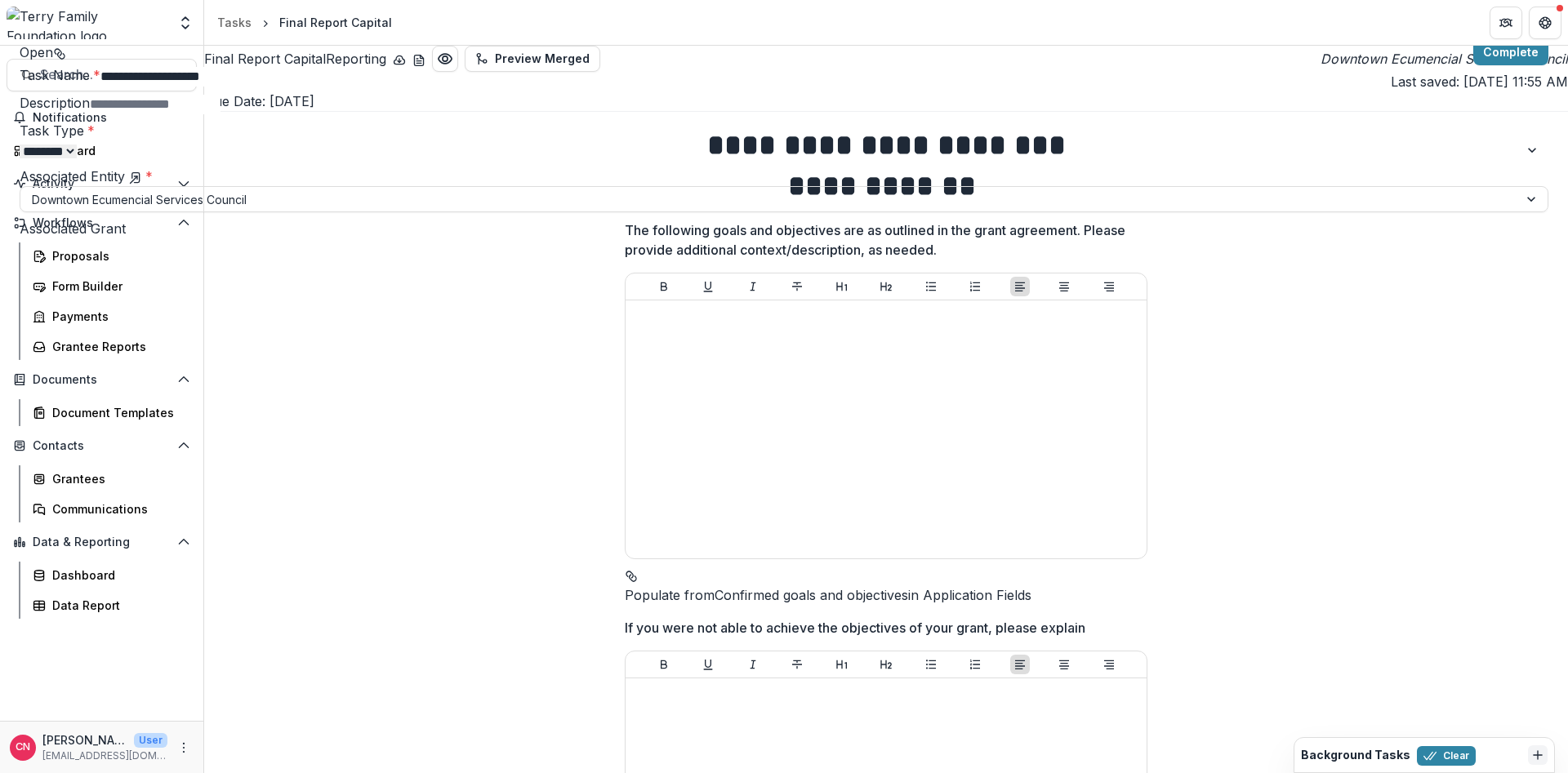
click at [53, 61] on span "Open" at bounding box center [36, 52] width 33 height 17
click at [78, 772] on div "**********" at bounding box center [784, 773] width 1568 height 0
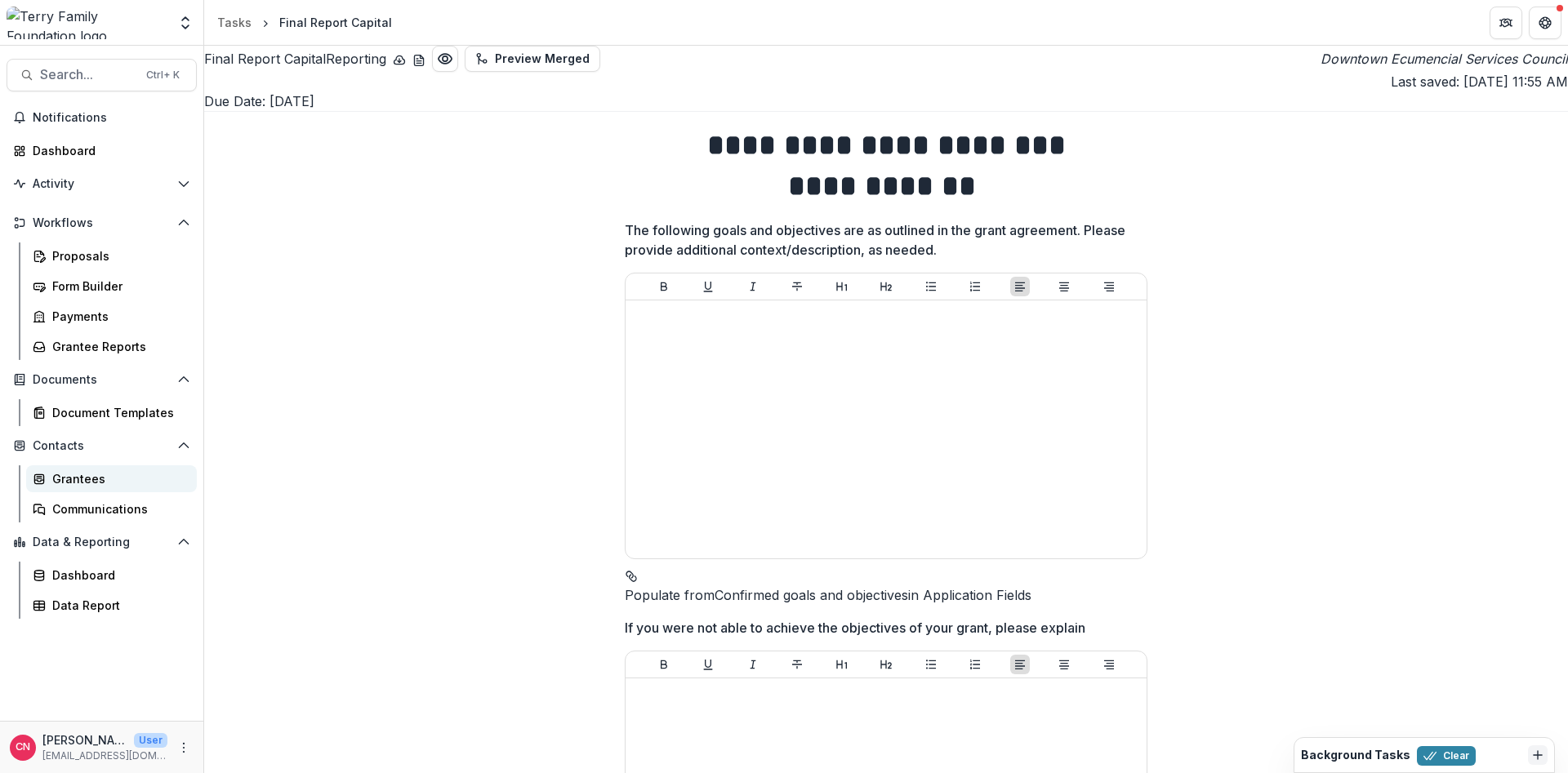
click at [78, 482] on div "Grantees" at bounding box center [117, 478] width 131 height 17
